Goal: Task Accomplishment & Management: Manage account settings

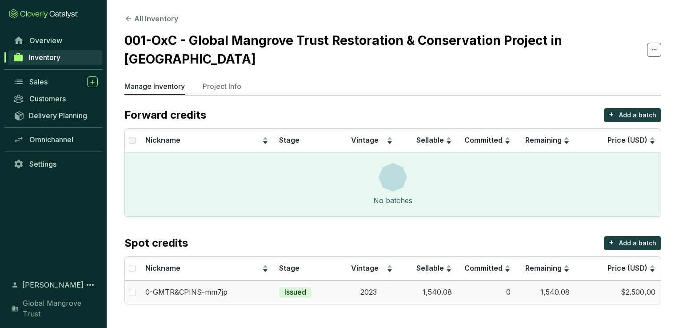
click at [633, 292] on td "$2.500,00" at bounding box center [618, 292] width 86 height 24
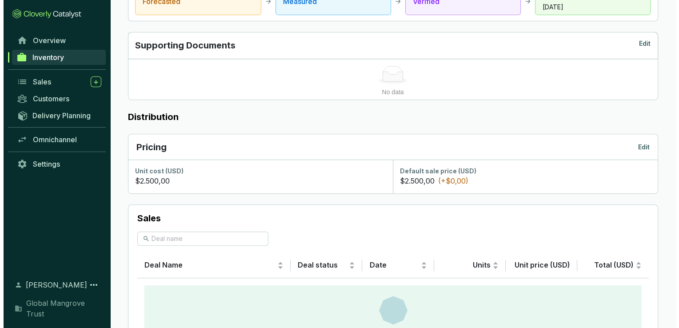
scroll to position [400, 0]
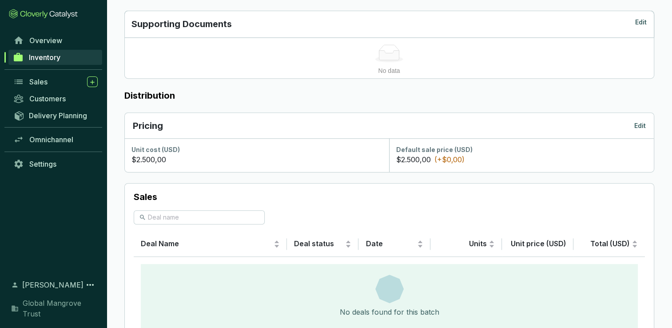
click at [407, 158] on p "$2.500,00" at bounding box center [413, 159] width 35 height 11
click at [634, 124] on div "Pricing Edit" at bounding box center [389, 126] width 513 height 12
click at [638, 124] on p "Edit" at bounding box center [640, 125] width 12 height 9
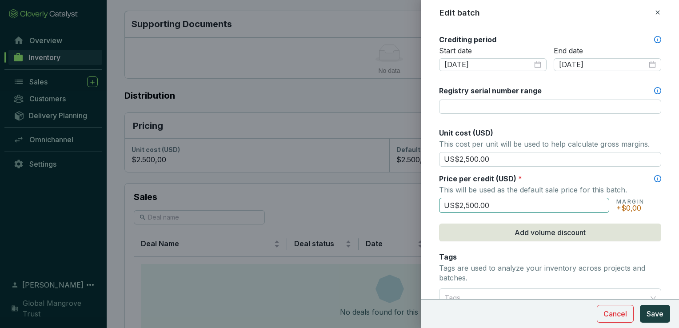
scroll to position [311, 0]
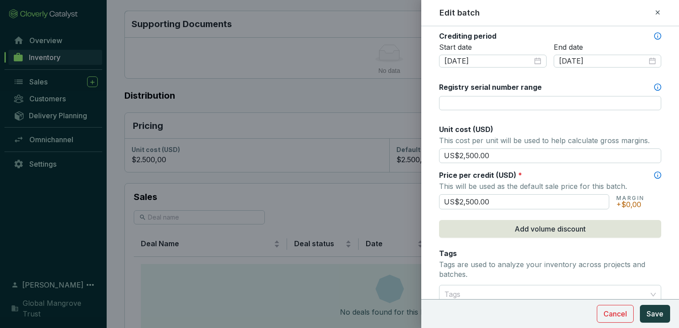
drag, startPoint x: 490, startPoint y: 156, endPoint x: 439, endPoint y: 161, distance: 51.8
click at [439, 161] on form "Batch name * This is the internal name that will be used throughout Catalyst. 0…" at bounding box center [550, 125] width 258 height 798
type input "US$25.00"
drag, startPoint x: 496, startPoint y: 199, endPoint x: 423, endPoint y: 214, distance: 74.4
click at [423, 214] on form "Batch name * This is the internal name that will be used throughout Catalyst. 0…" at bounding box center [550, 125] width 258 height 798
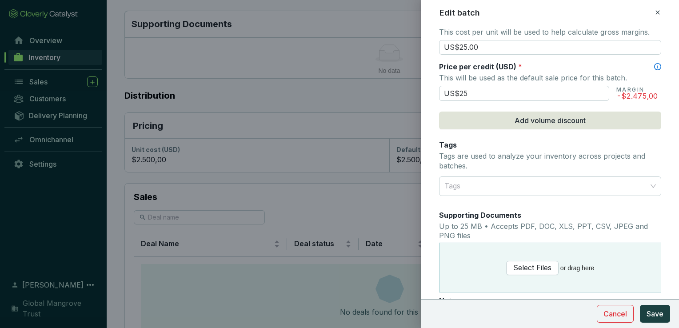
scroll to position [400, 0]
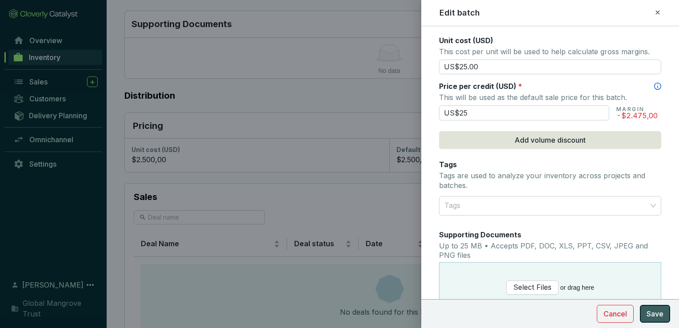
type input "US$25.00"
click at [651, 311] on span "Save" at bounding box center [654, 313] width 17 height 11
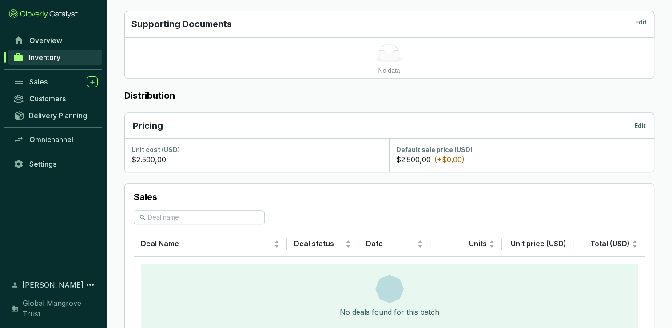
click at [640, 126] on p "Edit" at bounding box center [640, 125] width 12 height 9
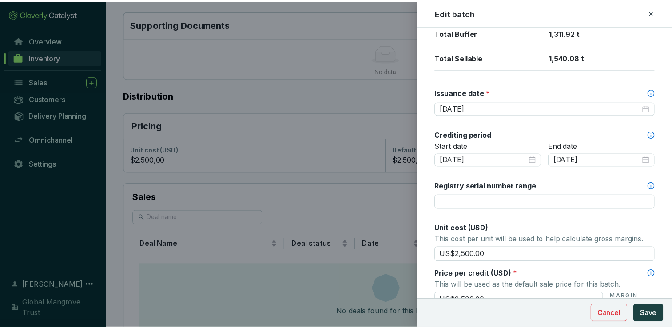
scroll to position [311, 0]
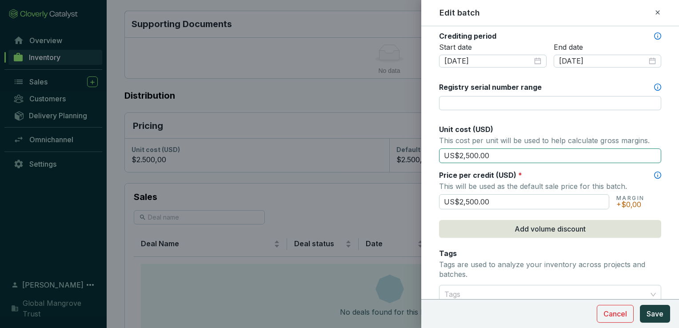
click at [469, 155] on input "US$2,500.00" at bounding box center [550, 155] width 222 height 15
drag, startPoint x: 493, startPoint y: 156, endPoint x: 446, endPoint y: 149, distance: 47.3
click at [446, 149] on input "US$2,500.00" at bounding box center [550, 155] width 222 height 15
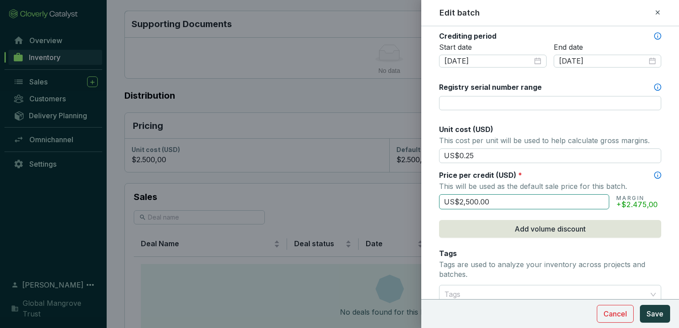
type input "US$0.25"
click at [501, 196] on input "US$2,500.00" at bounding box center [524, 201] width 170 height 15
drag, startPoint x: 501, startPoint y: 196, endPoint x: 444, endPoint y: 197, distance: 56.4
click at [444, 197] on input "US$2,500.00" at bounding box center [524, 201] width 170 height 15
type input "US$0.25"
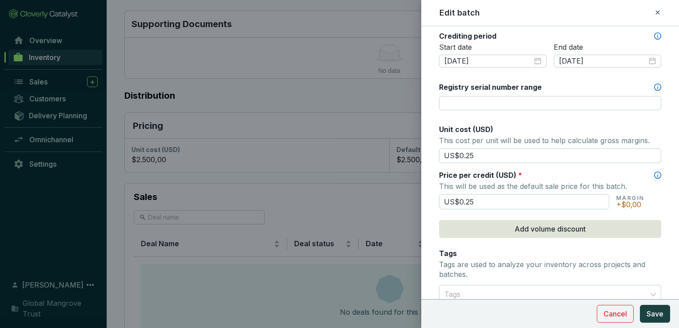
click at [612, 175] on div "Price per credit (USD) *" at bounding box center [550, 175] width 222 height 10
click at [656, 308] on span "Save" at bounding box center [654, 313] width 17 height 11
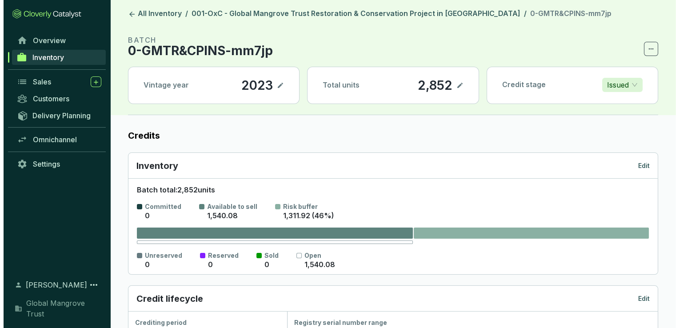
scroll to position [0, 0]
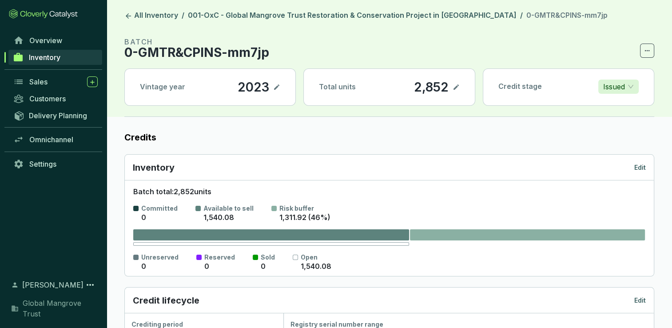
click at [68, 50] on link "Inventory" at bounding box center [55, 57] width 94 height 15
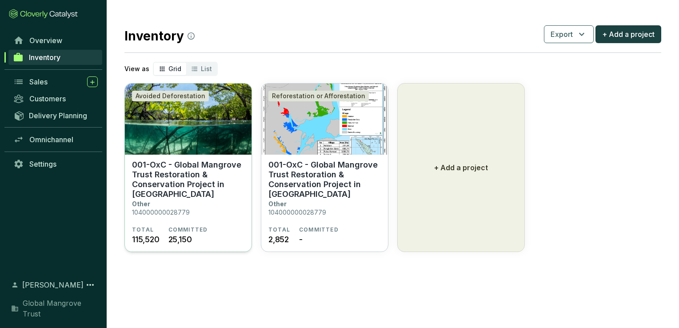
click at [187, 168] on p "001-OxC - Global Mangrove Trust Restoration & Conservation Project in [GEOGRAPH…" at bounding box center [188, 179] width 112 height 39
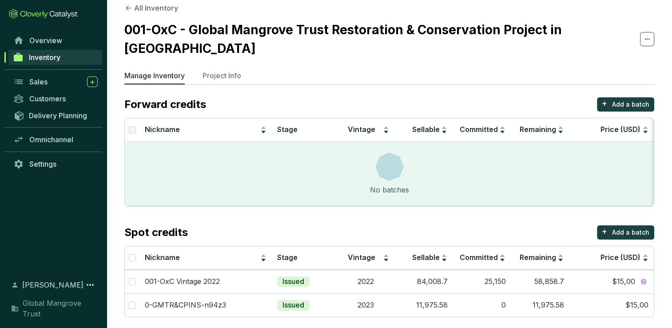
scroll to position [16, 0]
